Goal: Information Seeking & Learning: Learn about a topic

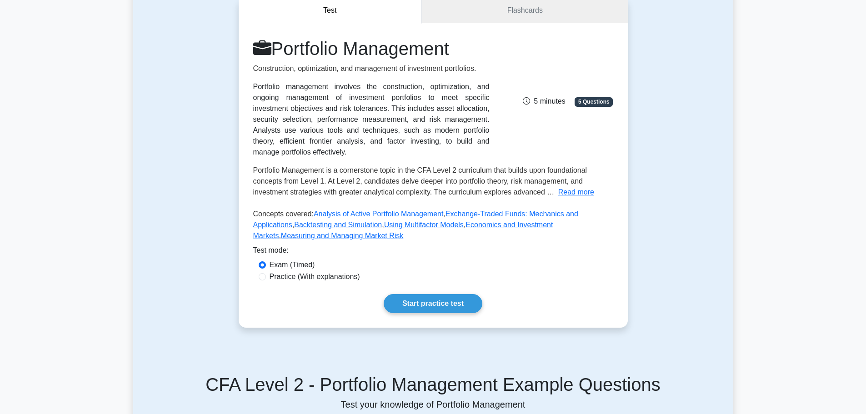
click at [300, 271] on label "Practice (With explanations)" at bounding box center [315, 276] width 90 height 11
click at [266, 273] on input "Practice (With explanations)" at bounding box center [262, 276] width 7 height 7
radio input "true"
click at [422, 295] on link "Start practice test" at bounding box center [433, 303] width 99 height 19
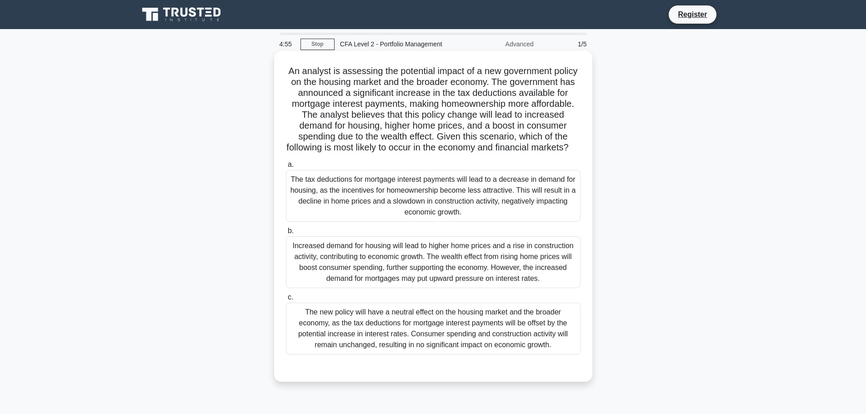
click at [357, 218] on div "The tax deductions for mortgage interest payments will lead to a decrease in de…" at bounding box center [433, 196] width 295 height 52
click at [286, 168] on input "a. The tax deductions for mortgage interest payments will lead to a decrease in…" at bounding box center [286, 165] width 0 height 6
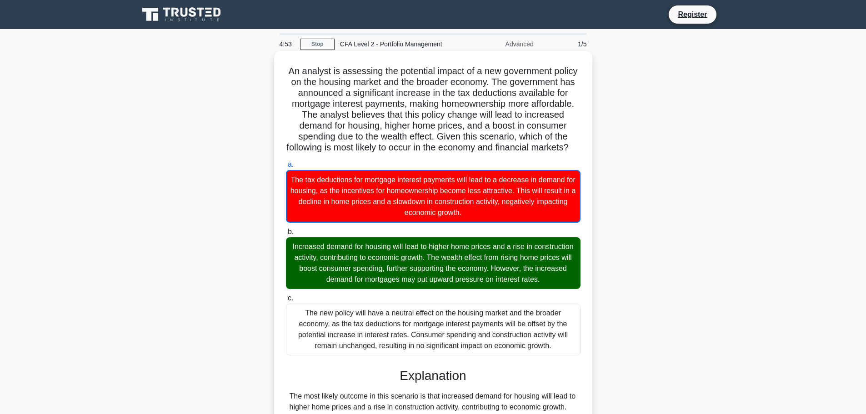
click at [369, 223] on div "The tax deductions for mortgage interest payments will lead to a decrease in de…" at bounding box center [433, 196] width 295 height 53
click at [286, 168] on input "a. The tax deductions for mortgage interest payments will lead to a decrease in…" at bounding box center [286, 165] width 0 height 6
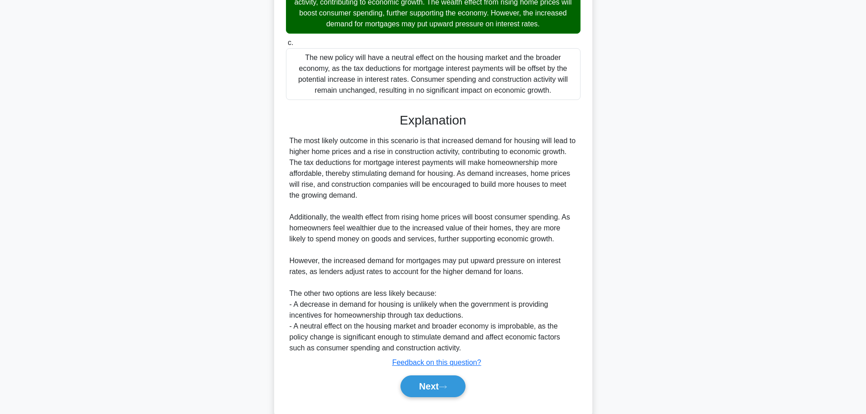
scroll to position [289, 0]
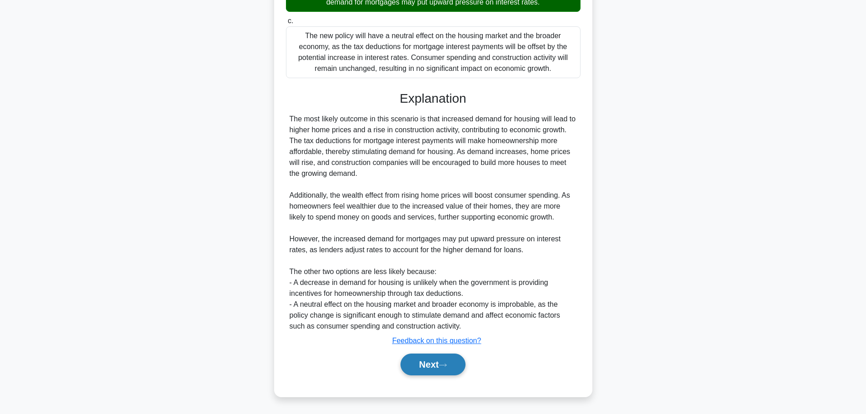
click at [430, 371] on button "Next" at bounding box center [433, 365] width 65 height 22
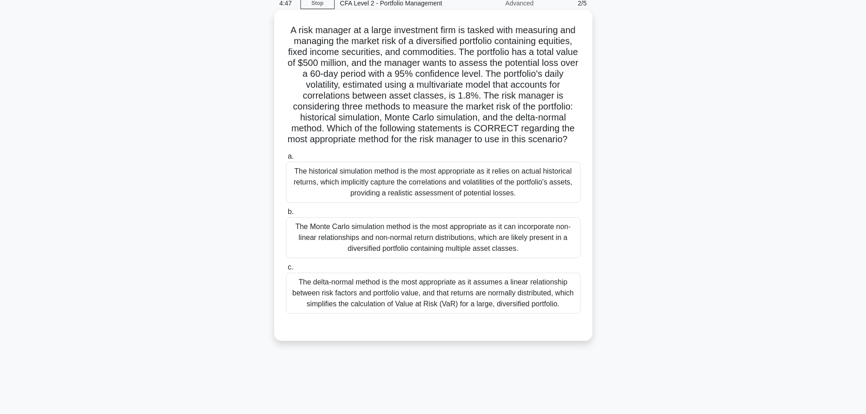
scroll to position [0, 0]
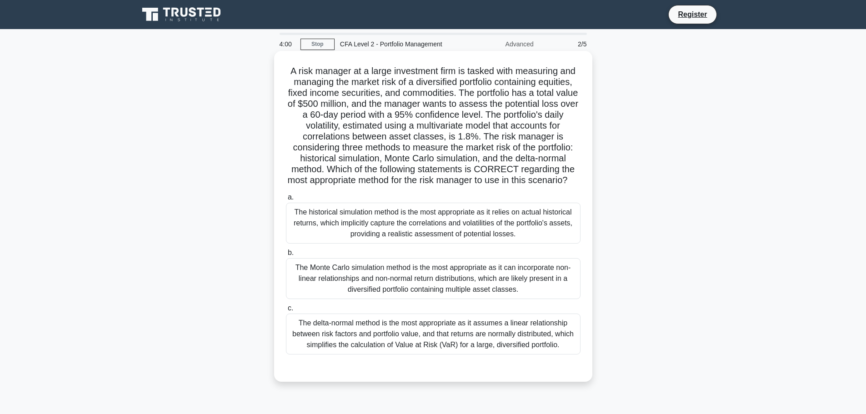
click at [383, 292] on div "The Monte Carlo simulation method is the most appropriate as it can incorporate…" at bounding box center [433, 278] width 295 height 41
click at [286, 256] on input "b. The Monte Carlo simulation method is the most appropriate as it can incorpor…" at bounding box center [286, 253] width 0 height 6
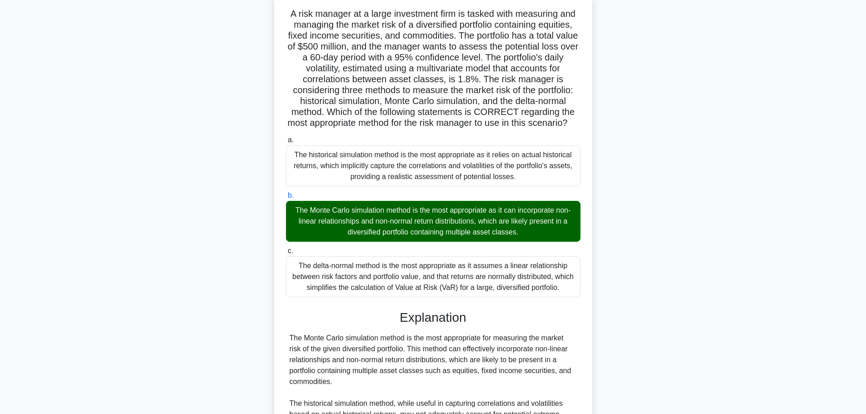
scroll to position [244, 0]
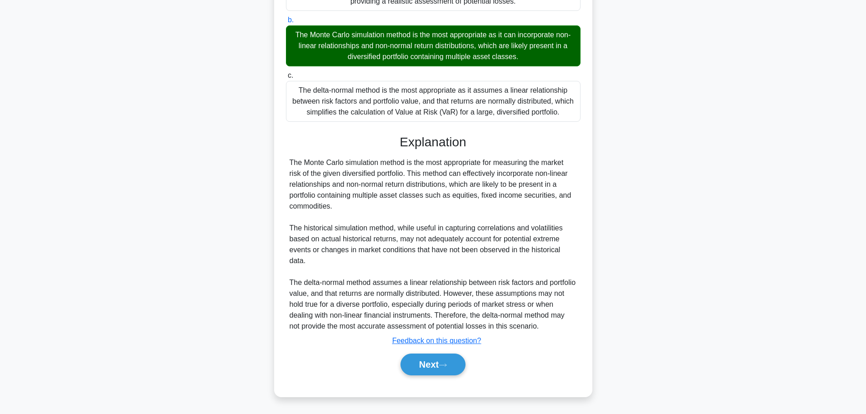
click at [461, 376] on div "Next" at bounding box center [433, 364] width 295 height 29
click at [447, 367] on icon at bounding box center [443, 365] width 8 height 5
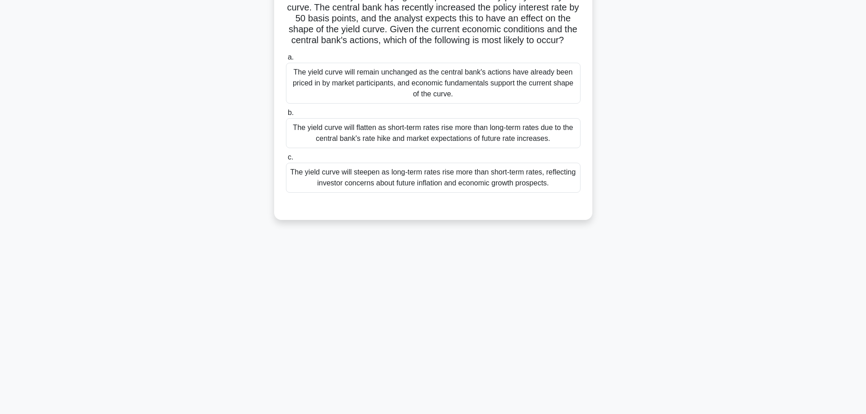
scroll to position [0, 0]
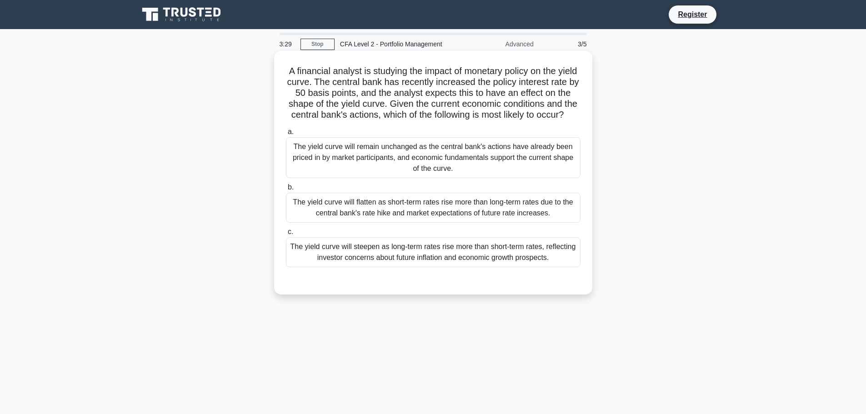
click at [347, 215] on div "The yield curve will flatten as short-term rates rise more than long-term rates…" at bounding box center [433, 208] width 295 height 30
click at [286, 190] on input "b. The yield curve will flatten as short-term rates rise more than long-term ra…" at bounding box center [286, 188] width 0 height 6
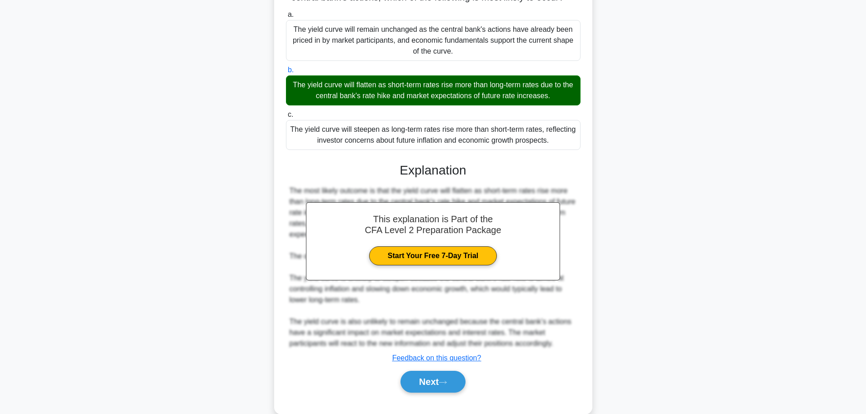
scroll to position [146, 0]
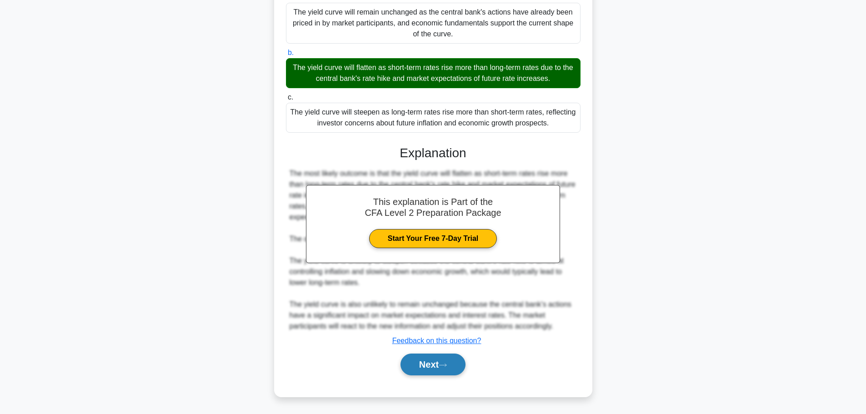
click at [436, 364] on button "Next" at bounding box center [433, 365] width 65 height 22
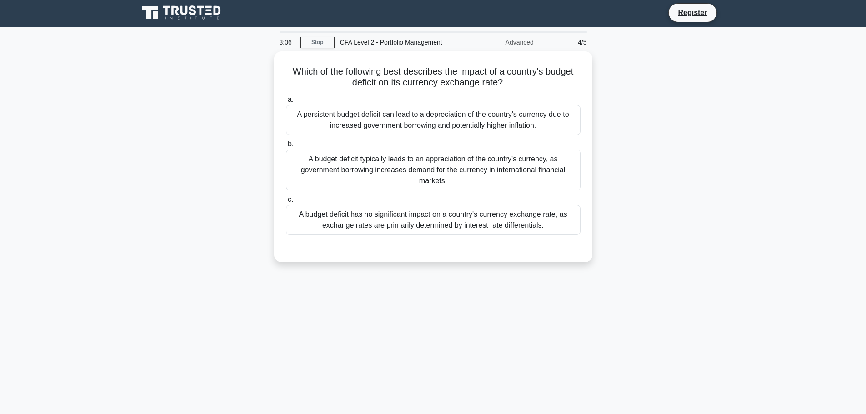
scroll to position [0, 0]
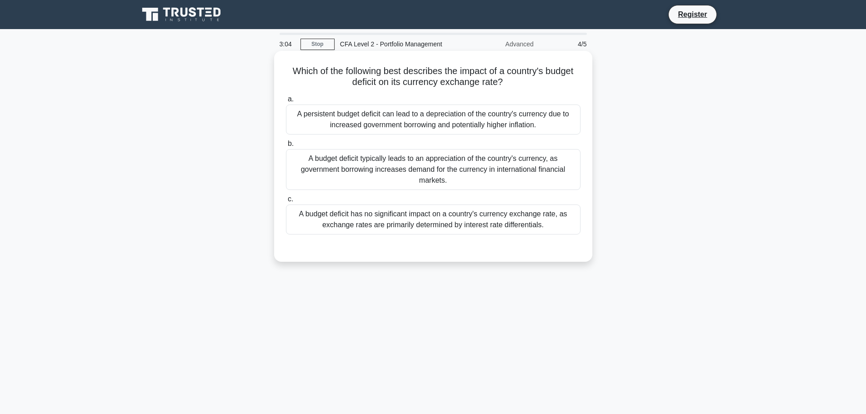
click at [334, 124] on div "A persistent budget deficit can lead to a depreciation of the country's currenc…" at bounding box center [433, 120] width 295 height 30
click at [286, 102] on input "a. A persistent budget deficit can lead to a depreciation of the country's curr…" at bounding box center [286, 99] width 0 height 6
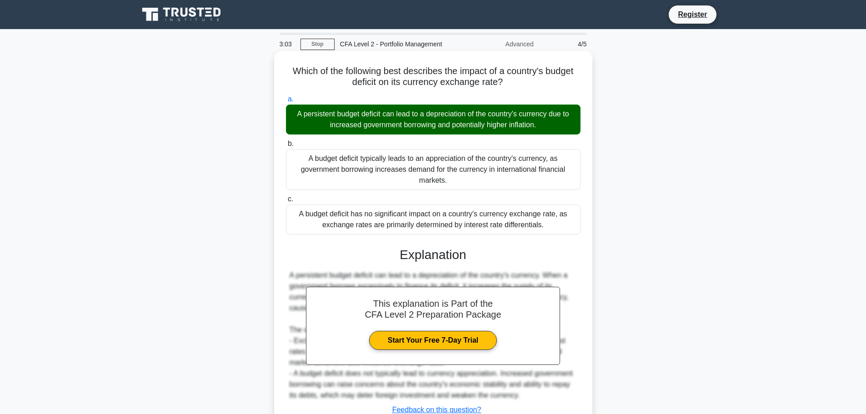
scroll to position [77, 0]
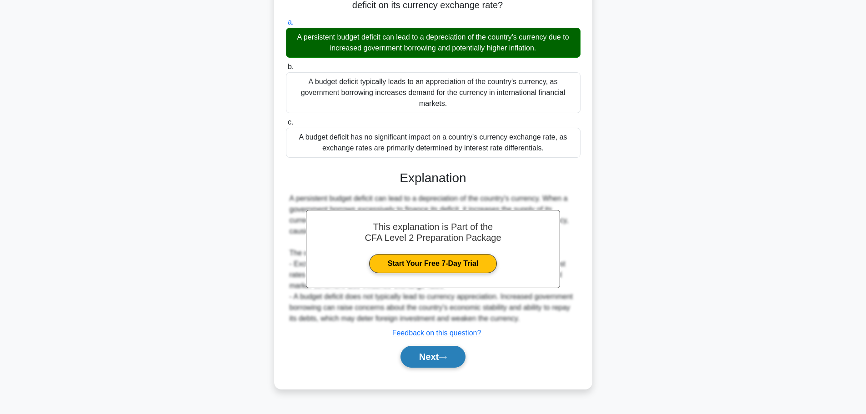
click at [443, 364] on button "Next" at bounding box center [433, 357] width 65 height 22
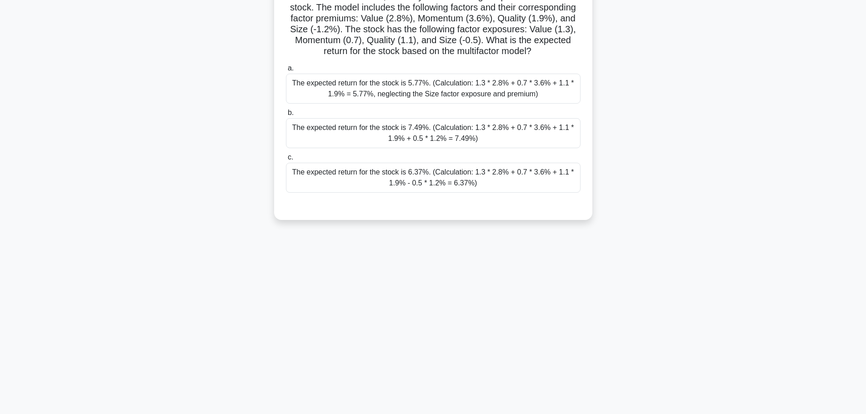
scroll to position [0, 0]
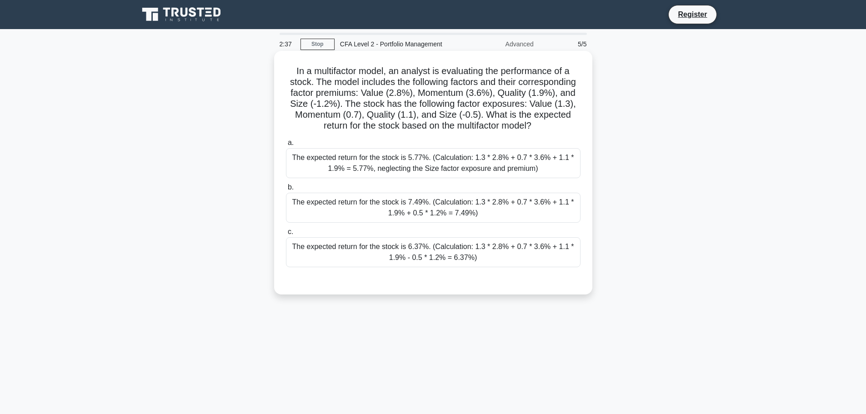
click at [340, 261] on div "The expected return for the stock is 6.37%. (Calculation: 1.3 * 2.8% + 0.7 * 3.…" at bounding box center [433, 252] width 295 height 30
click at [286, 235] on input "c. The expected return for the stock is 6.37%. (Calculation: 1.3 * 2.8% + 0.7 *…" at bounding box center [286, 232] width 0 height 6
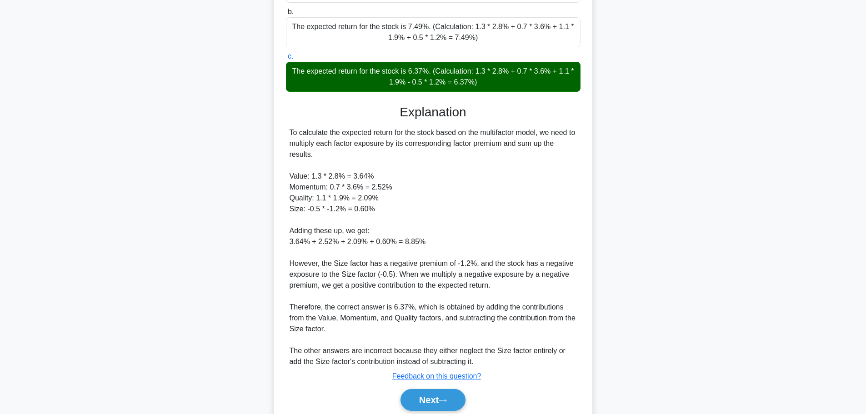
scroll to position [178, 0]
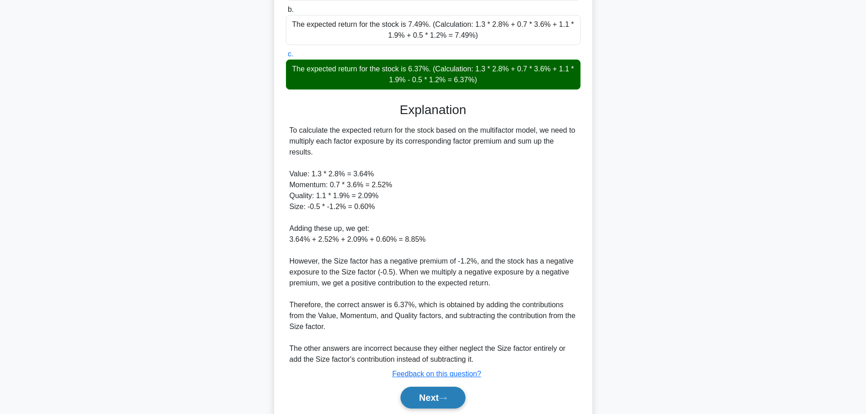
click at [438, 406] on button "Next" at bounding box center [433, 398] width 65 height 22
